Goal: Transaction & Acquisition: Subscribe to service/newsletter

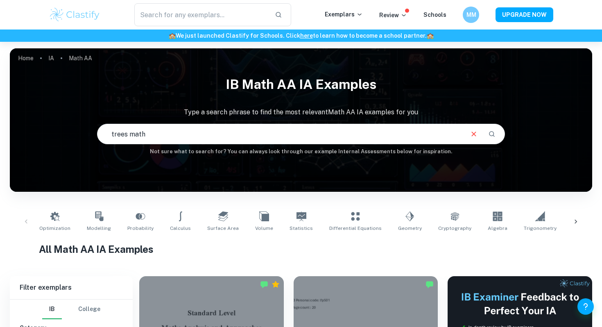
type input "trees math"
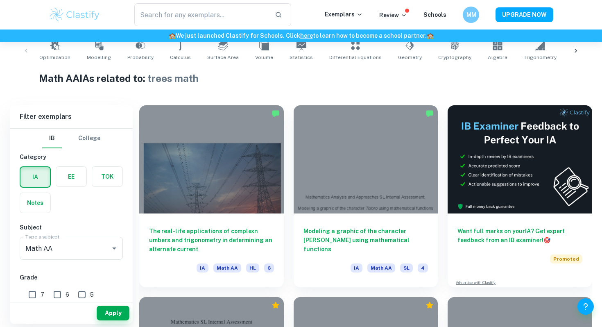
scroll to position [171, 0]
click at [197, 8] on input "text" at bounding box center [201, 14] width 134 height 23
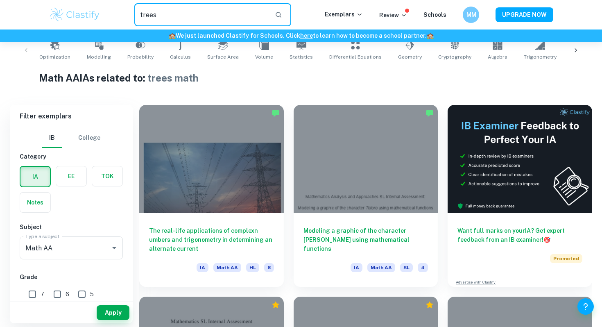
type input "trees"
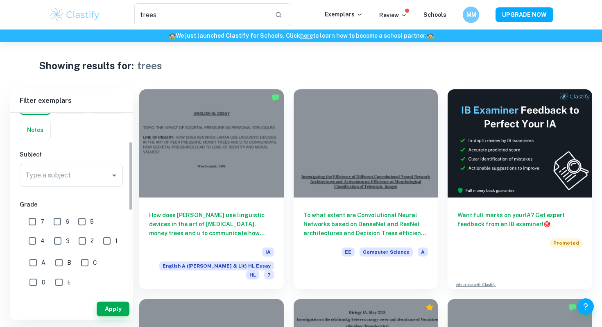
scroll to position [76, 0]
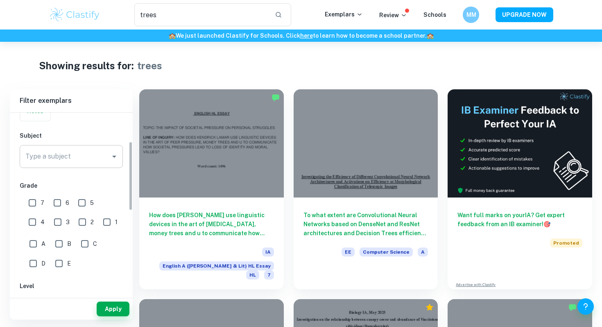
click at [111, 158] on icon "Open" at bounding box center [114, 156] width 10 height 10
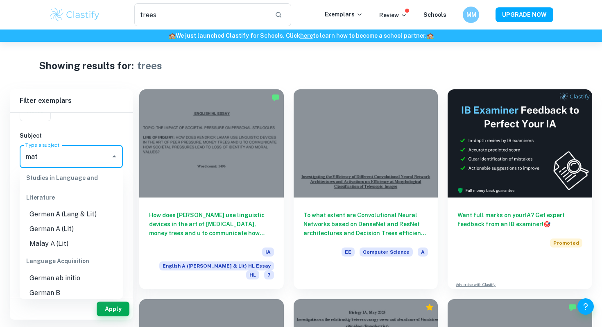
scroll to position [0, 0]
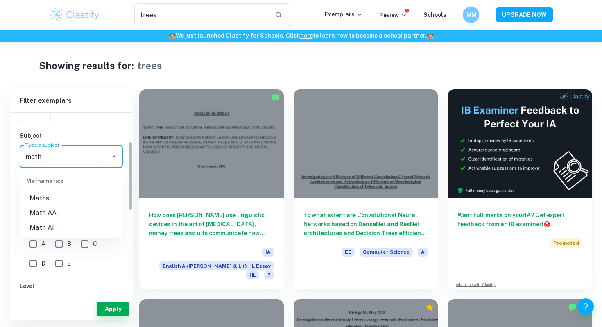
click at [44, 215] on li "Math AA" at bounding box center [71, 213] width 103 height 15
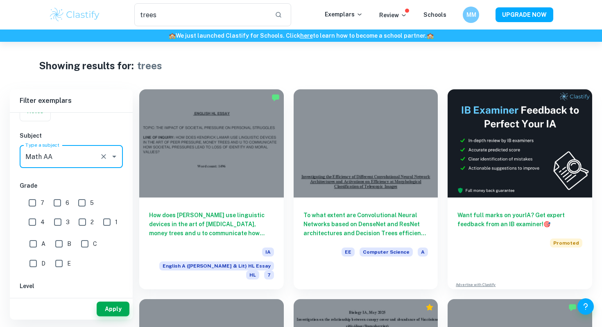
type input "Math AA"
click at [33, 203] on input "7" at bounding box center [32, 202] width 16 height 16
checkbox input "true"
click at [54, 202] on input "6" at bounding box center [57, 202] width 16 height 16
checkbox input "true"
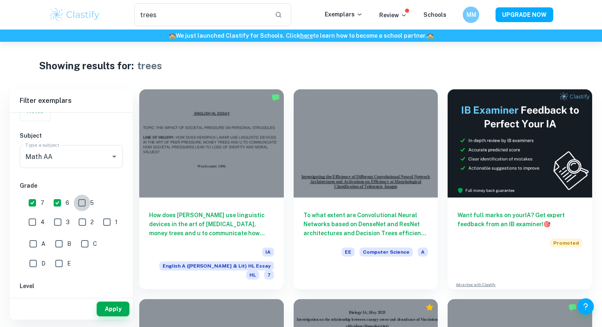
click at [86, 201] on input "5" at bounding box center [82, 202] width 16 height 16
checkbox input "true"
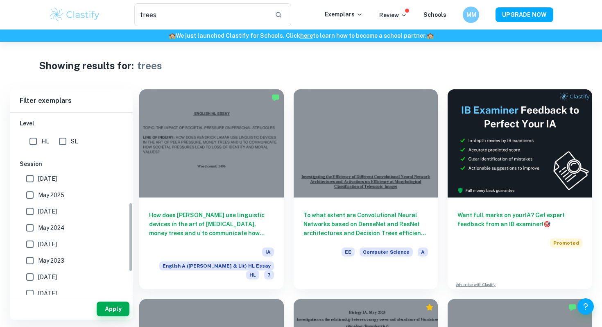
scroll to position [234, 0]
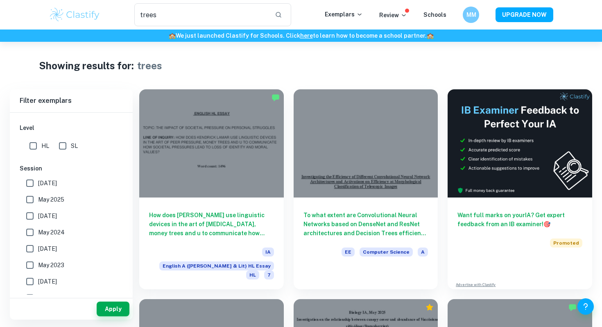
click at [64, 147] on input "SL" at bounding box center [62, 146] width 16 height 16
checkbox input "true"
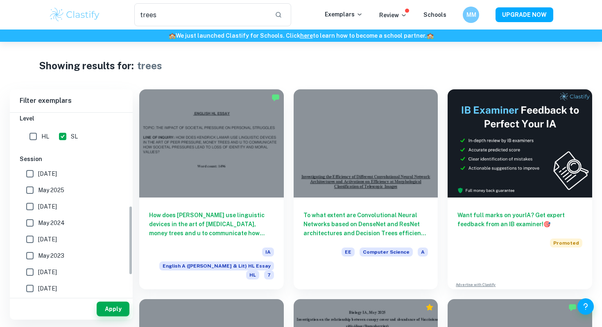
scroll to position [244, 0]
click at [32, 135] on input "HL" at bounding box center [33, 135] width 16 height 16
checkbox input "true"
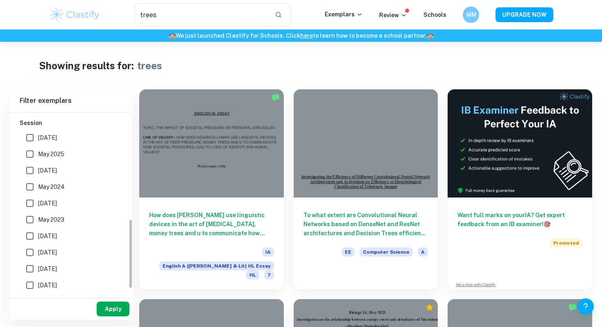
click at [111, 304] on button "Apply" at bounding box center [113, 308] width 33 height 15
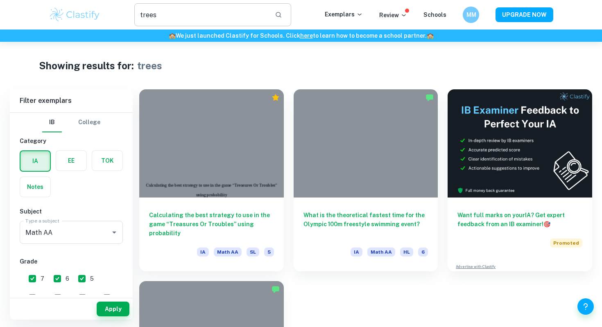
click at [200, 15] on input "trees" at bounding box center [201, 14] width 134 height 23
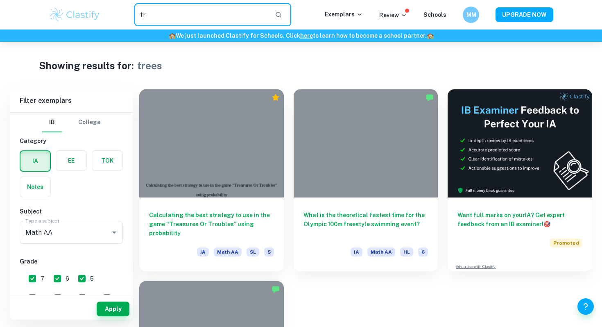
type input "t"
type input "environment"
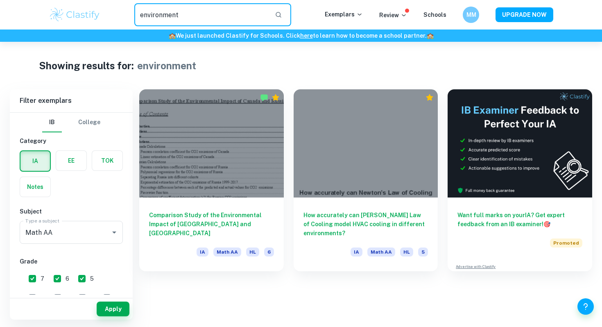
drag, startPoint x: 196, startPoint y: 18, endPoint x: 123, endPoint y: 12, distance: 73.5
click at [122, 12] on div "environment ​" at bounding box center [213, 14] width 224 height 23
type input "carbon"
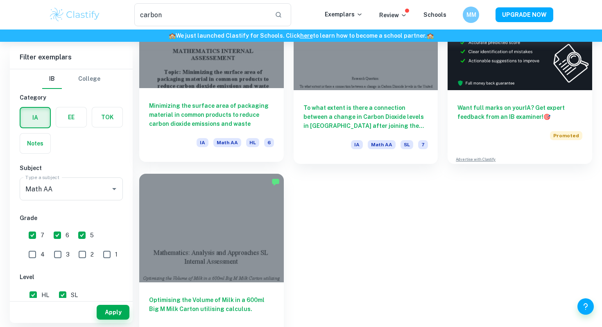
scroll to position [104, 0]
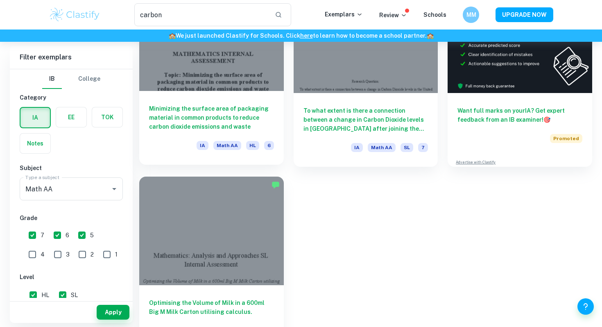
click at [240, 105] on h6 "Minimizing the surface area of packaging material in common products to reduce …" at bounding box center [211, 117] width 125 height 27
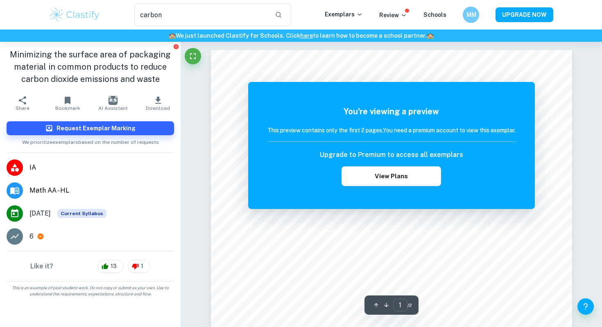
click at [359, 207] on div "You're viewing a preview This preview contains only the first 2 pages. You need…" at bounding box center [391, 145] width 287 height 127
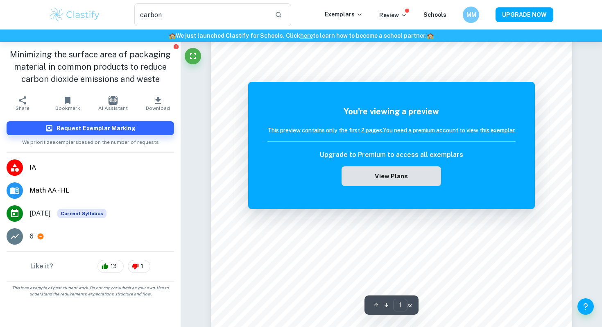
click at [386, 167] on button "View Plans" at bounding box center [390, 176] width 99 height 20
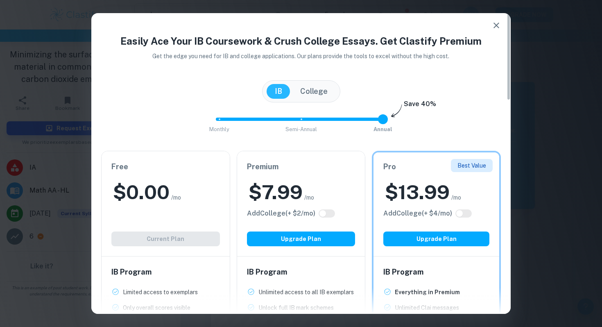
click at [260, 241] on button "Upgrade Plan" at bounding box center [301, 238] width 108 height 15
click at [55, 58] on div "Easily Ace Your IB Coursework & Crush College Essays. Get Clastify Premium Get …" at bounding box center [301, 163] width 602 height 327
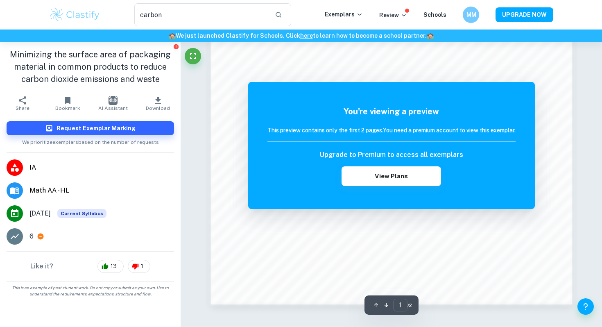
scroll to position [806, 0]
